Goal: Navigation & Orientation: Find specific page/section

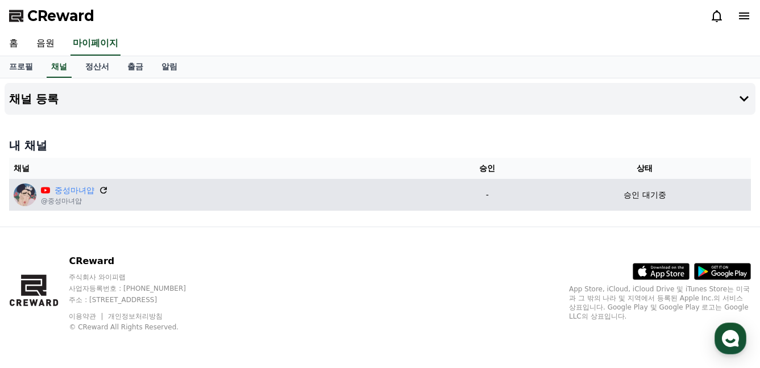
click at [101, 186] on icon at bounding box center [103, 190] width 10 height 10
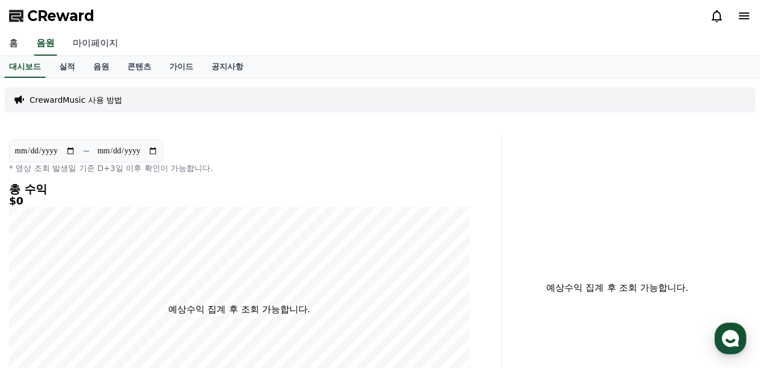
click at [97, 44] on link "마이페이지" at bounding box center [96, 44] width 64 height 24
select select "**********"
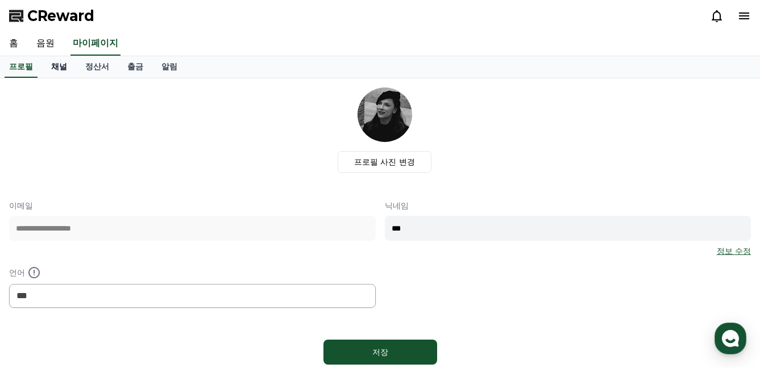
click at [63, 66] on link "채널" at bounding box center [59, 67] width 34 height 22
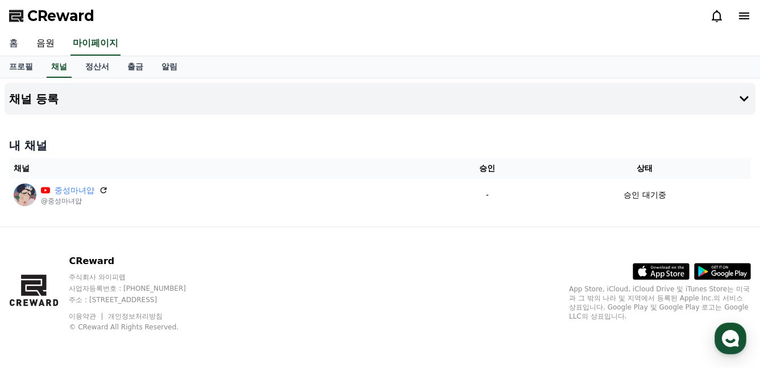
click at [16, 44] on link "홈" at bounding box center [13, 44] width 27 height 24
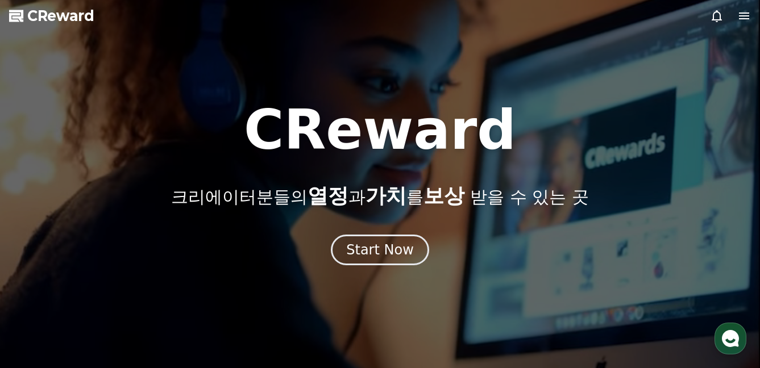
click at [742, 22] on icon at bounding box center [744, 16] width 14 height 14
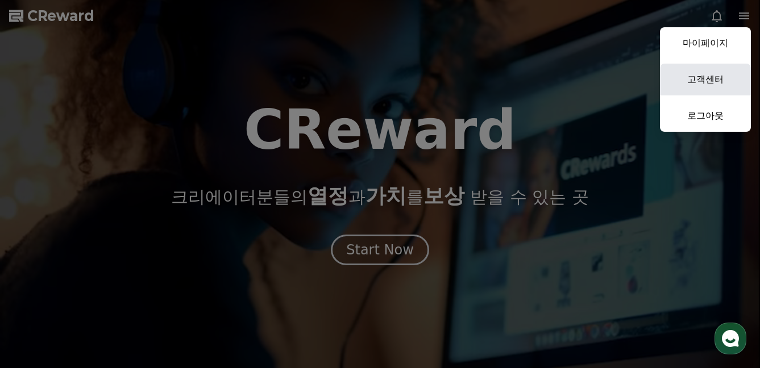
click at [722, 83] on link "고객센터" at bounding box center [705, 80] width 91 height 32
